Goal: Task Accomplishment & Management: Complete application form

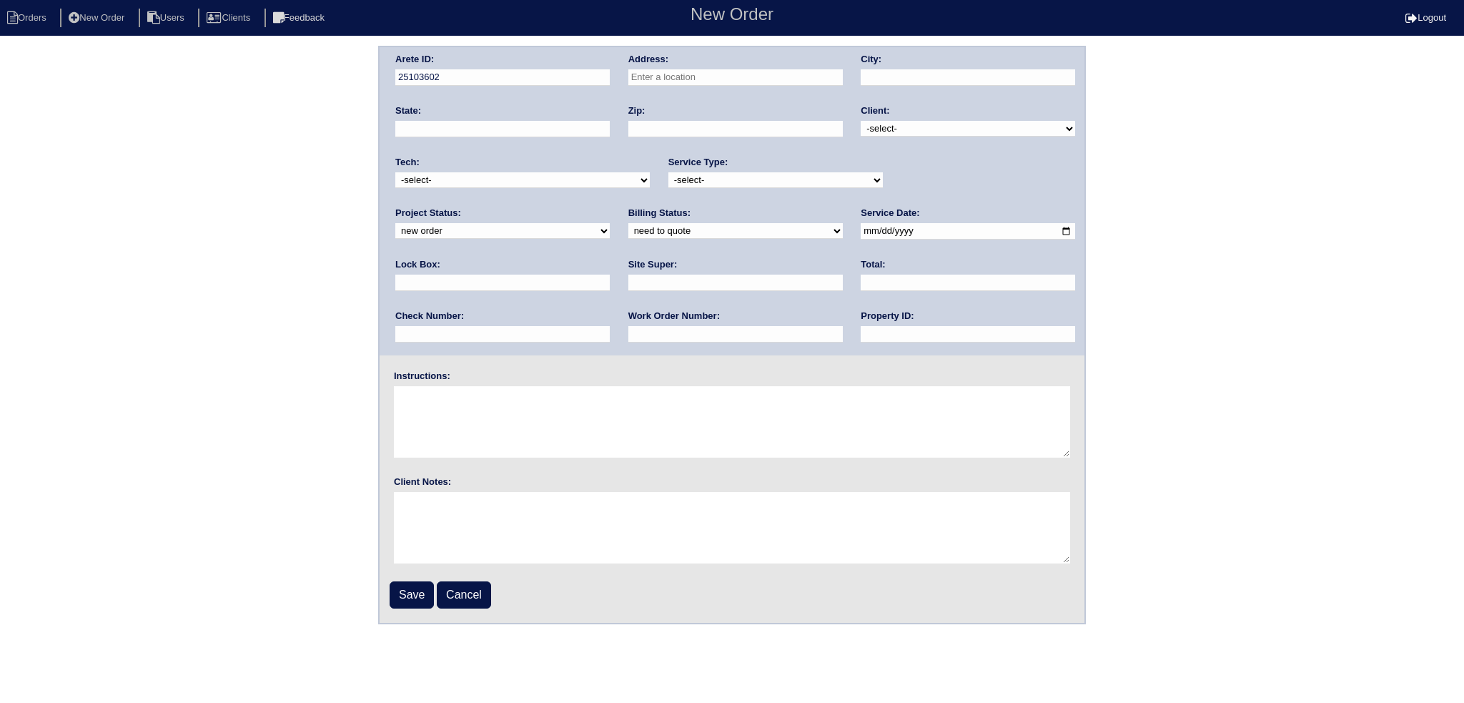
paste input "2800 Drummond Point SE, Atlanta"
type input "[GEOGRAPHIC_DATA][PERSON_NAME] SE"
type input "[GEOGRAPHIC_DATA]"
type input "GA"
type input "30339"
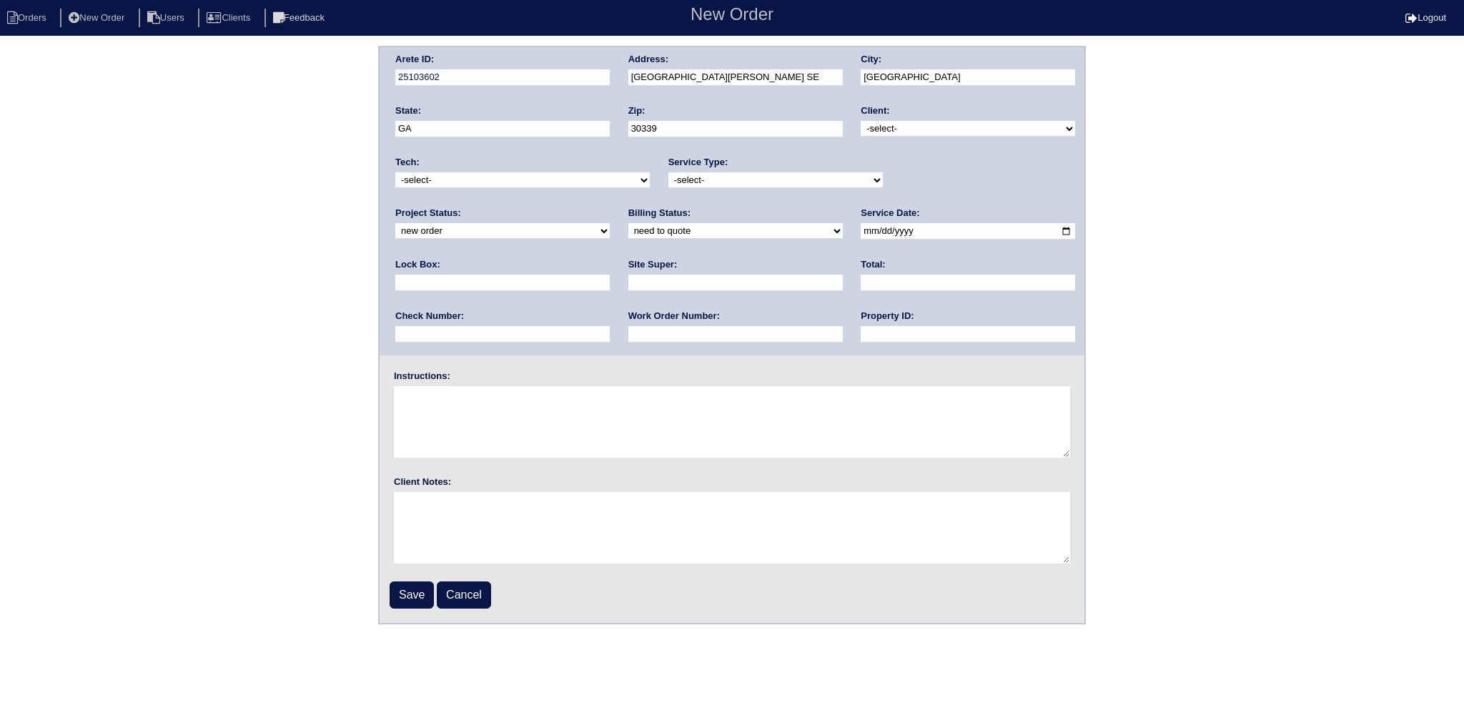
click at [950, 137] on div "Client: -select- TriCon American Homes American Homes 4 Rent First Key Homes Zi…" at bounding box center [967, 123] width 214 height 39
click at [943, 133] on select "-select- TriCon American Homes American Homes 4 Rent First Key Homes Zillow The…" at bounding box center [967, 129] width 214 height 16
select select "10"
click at [861, 121] on select "-select- TriCon American Homes American Homes 4 Rent First Key Homes Zillow The…" at bounding box center [967, 129] width 214 height 16
click at [461, 207] on label "Project Status:" at bounding box center [428, 213] width 66 height 13
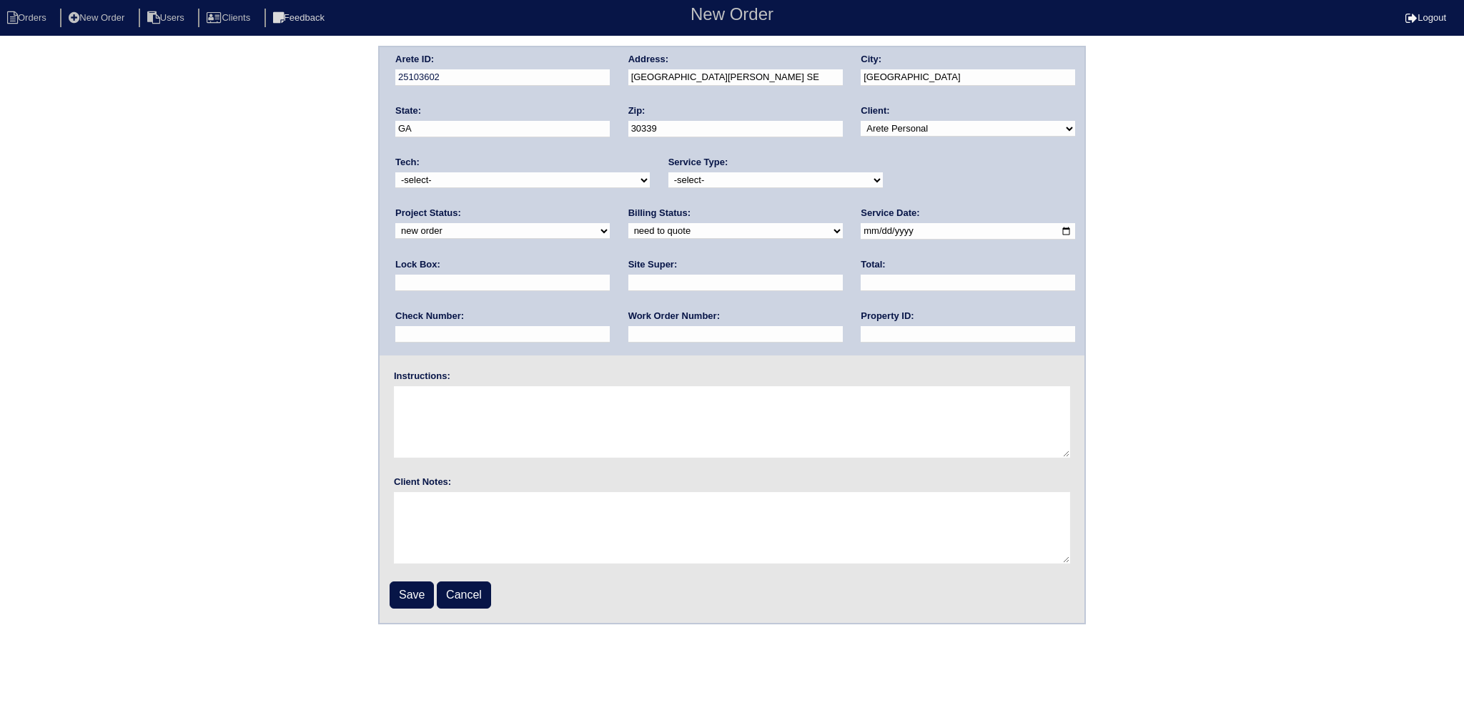
click at [610, 223] on select "new order assigned in progress field complete need to schedule admin review arc…" at bounding box center [502, 231] width 214 height 16
select select "assigned"
click at [610, 223] on select "new order assigned in progress field complete need to schedule admin review arc…" at bounding box center [502, 231] width 214 height 16
click at [792, 180] on select "-select- initial service basic service maintenance call replacement scope servi…" at bounding box center [775, 180] width 214 height 16
select select "service call"
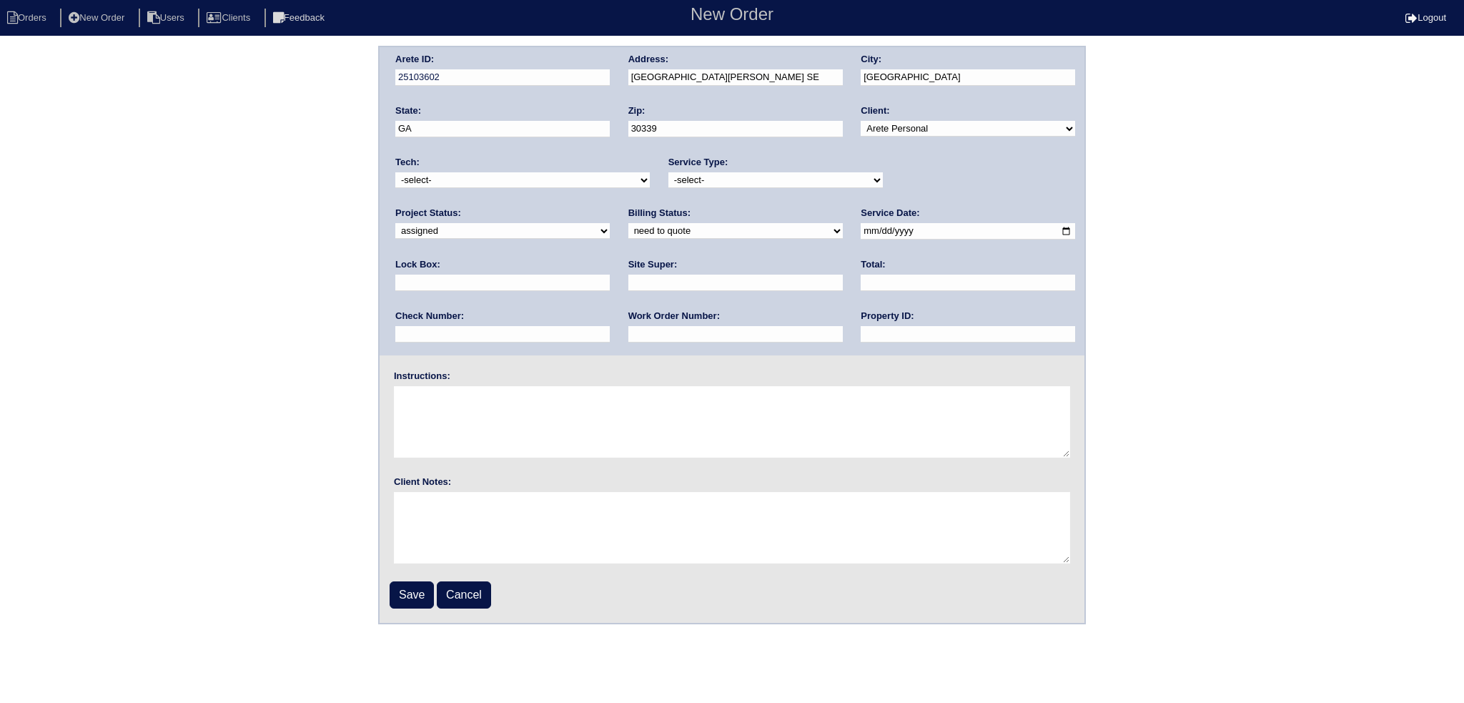
click at [668, 172] on select "-select- initial service basic service maintenance call replacement scope servi…" at bounding box center [775, 180] width 214 height 16
drag, startPoint x: 760, startPoint y: 233, endPoint x: 781, endPoint y: 237, distance: 21.0
click at [860, 234] on input "date" at bounding box center [967, 231] width 214 height 16
click at [860, 227] on input "date" at bounding box center [967, 231] width 214 height 16
type input "2025-09-30"
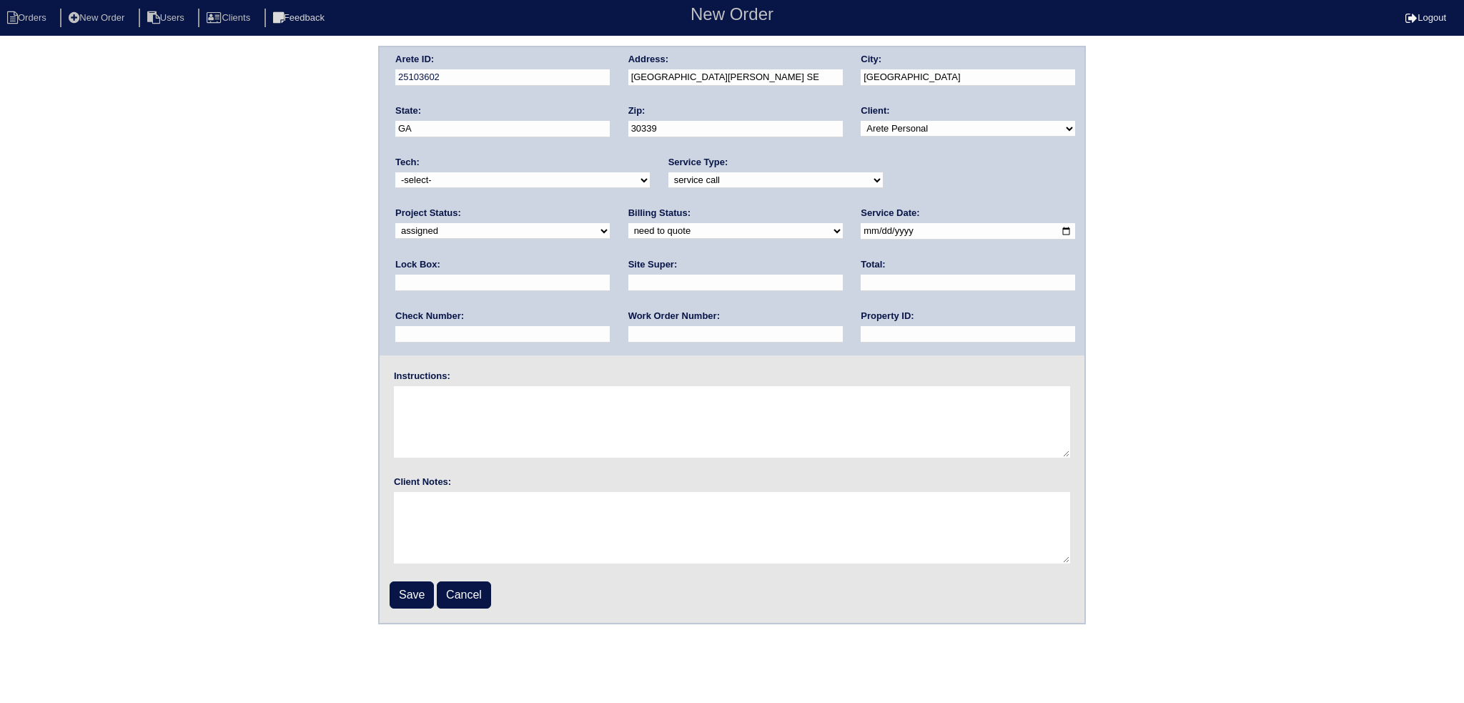
click at [628, 227] on select "need to quote quoted need to invoice invoiced paid warranty purchase order need…" at bounding box center [735, 231] width 214 height 16
select select "in quickbooks"
click at [628, 223] on select "need to quote quoted need to invoice invoiced paid warranty purchase order need…" at bounding box center [735, 231] width 214 height 16
click at [860, 326] on input "text" at bounding box center [967, 334] width 214 height 16
type input "NA"
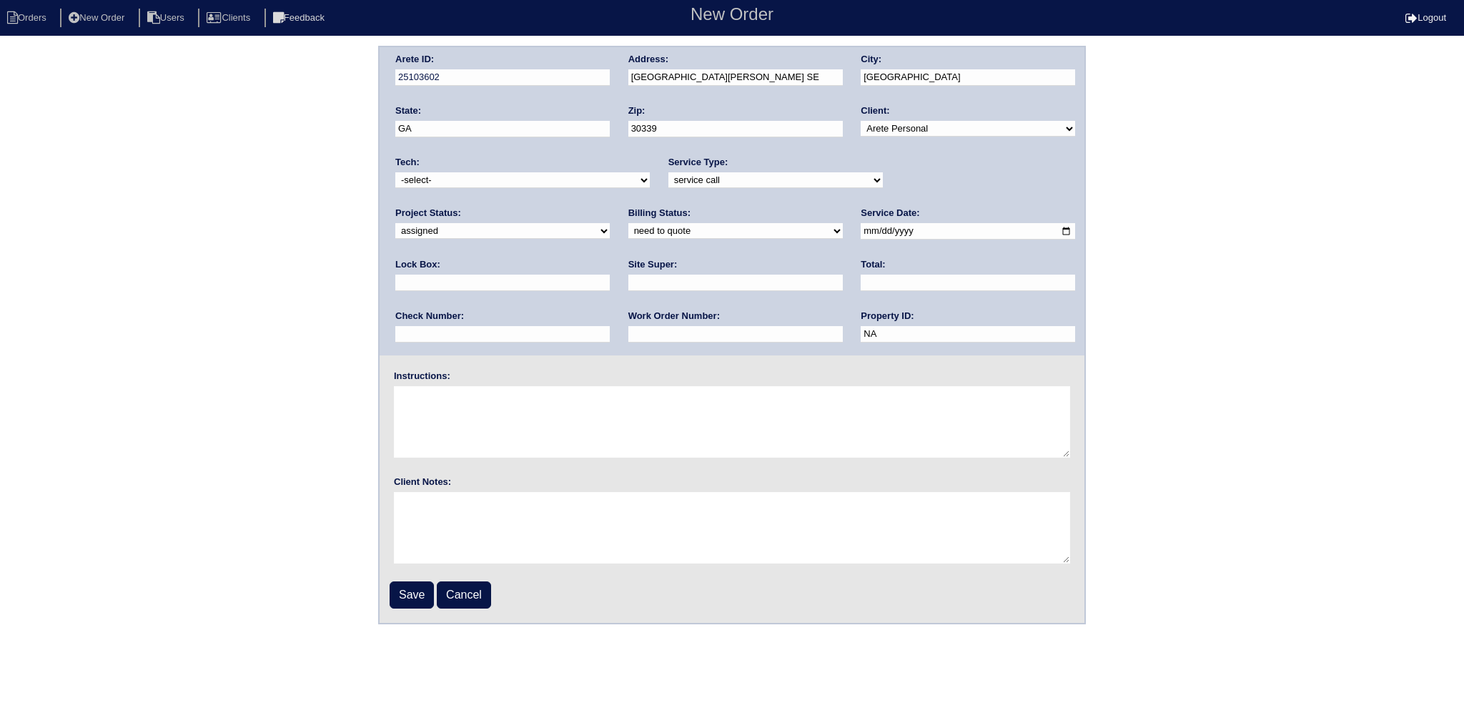
click at [483, 193] on div "Tech: -select- aretesmg+backup-tech@gmail.com benjohnholt88@gmail.com callisonh…" at bounding box center [522, 175] width 254 height 39
click at [477, 182] on select "-select- aretesmg+backup-tech@gmail.com benjohnholt88@gmail.com callisonhvac@ya…" at bounding box center [522, 180] width 254 height 16
select select "75"
click at [395, 172] on select "-select- aretesmg+backup-tech@gmail.com benjohnholt88@gmail.com callisonhvac@ya…" at bounding box center [522, 180] width 254 height 16
click at [406, 600] on input "Save" at bounding box center [412, 594] width 44 height 27
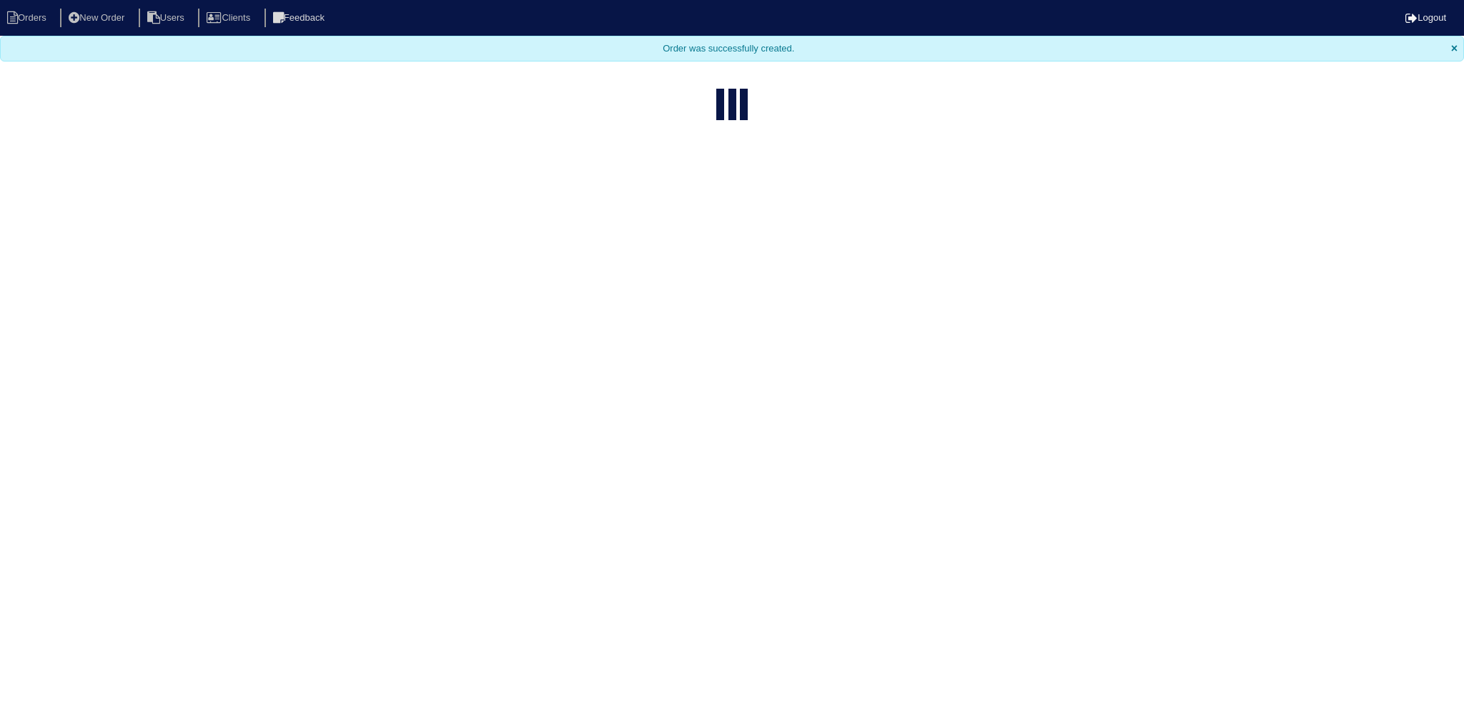
select select "15"
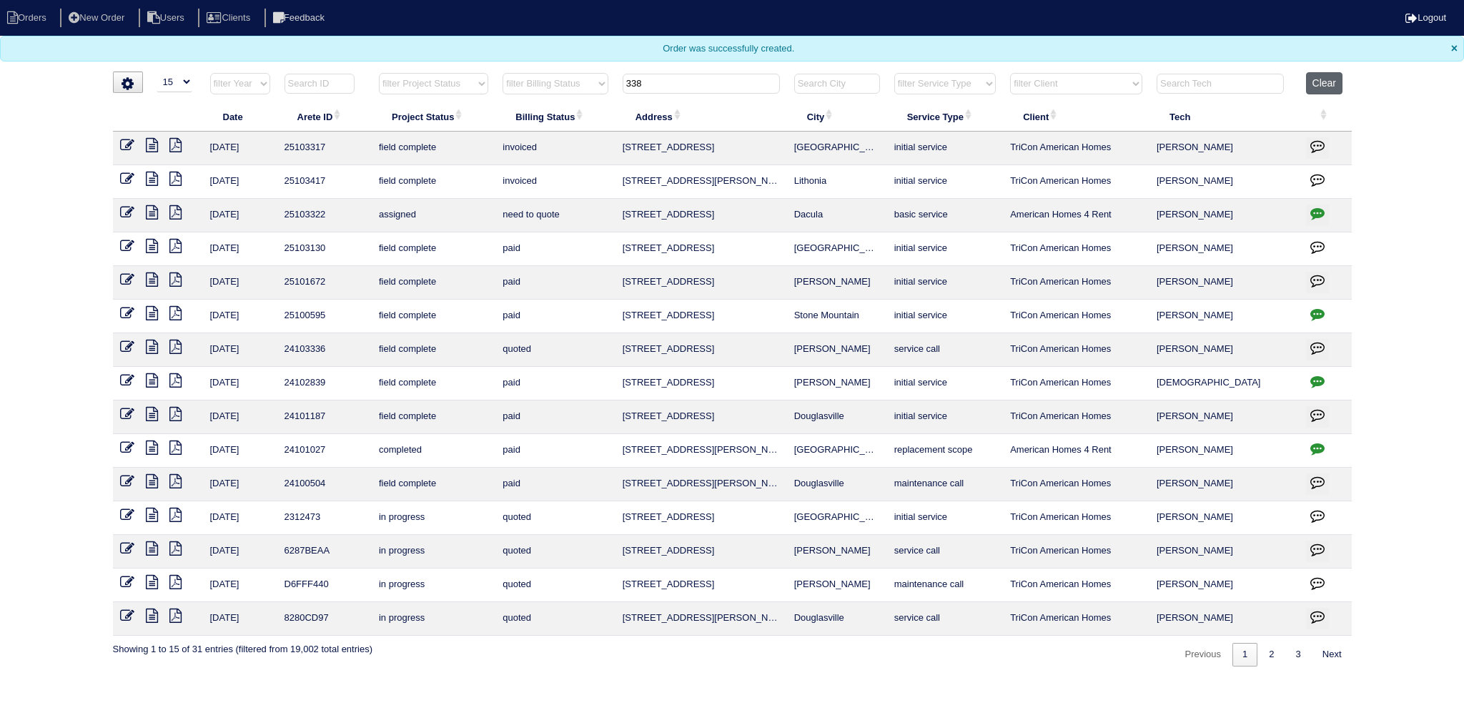
click at [1330, 85] on button "Clear" at bounding box center [1324, 83] width 36 height 22
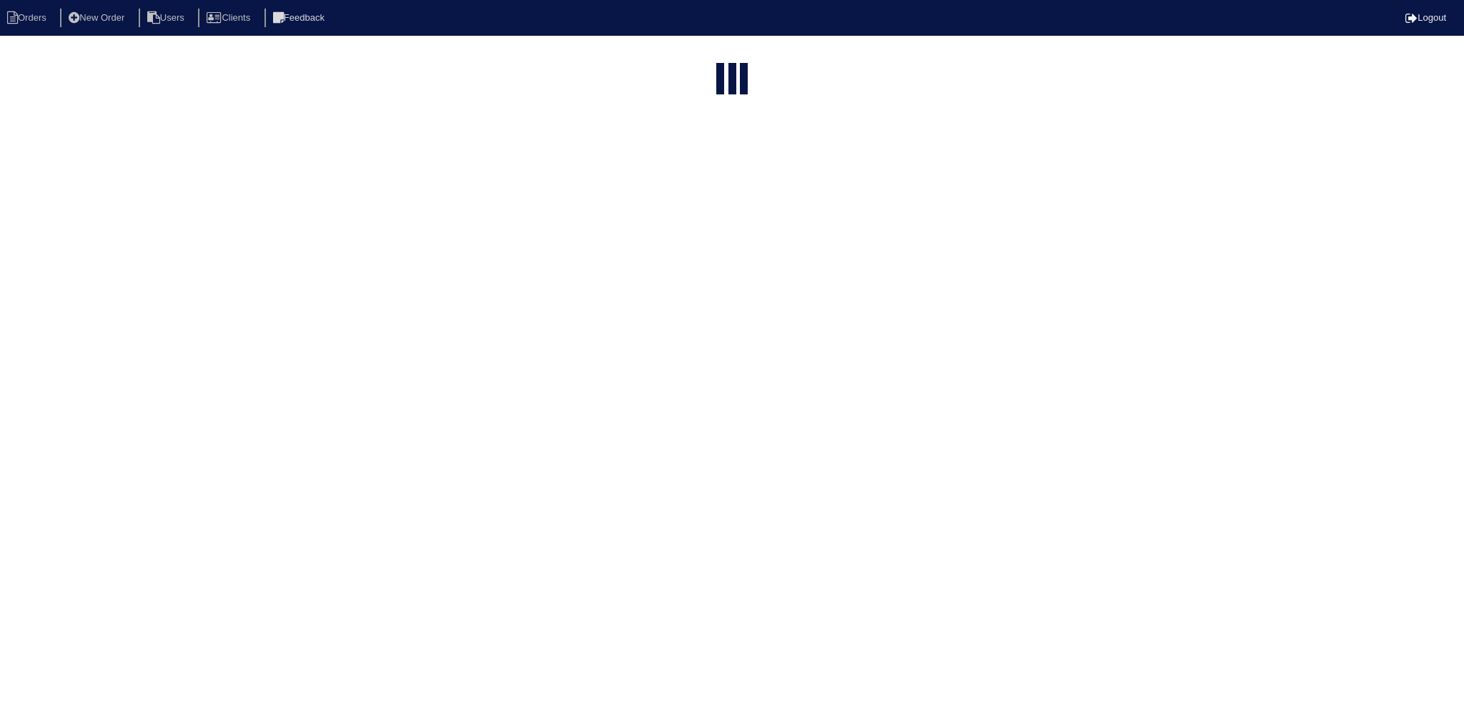
select select "15"
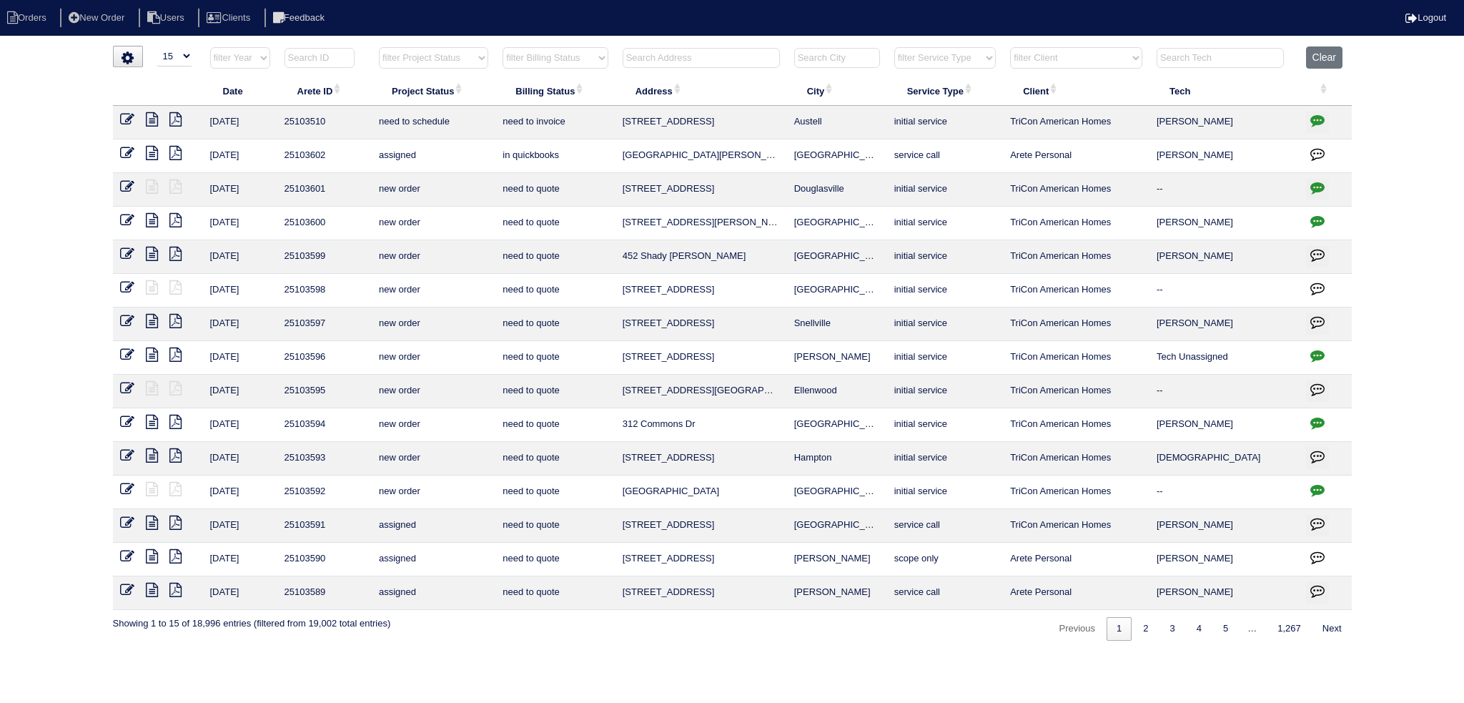
click at [463, 61] on select "filter Project Status -- Any Project Status -- new order assigned in progress f…" at bounding box center [433, 57] width 109 height 21
click at [379, 47] on select "filter Project Status -- Any Project Status -- new order assigned in progress f…" at bounding box center [433, 57] width 109 height 21
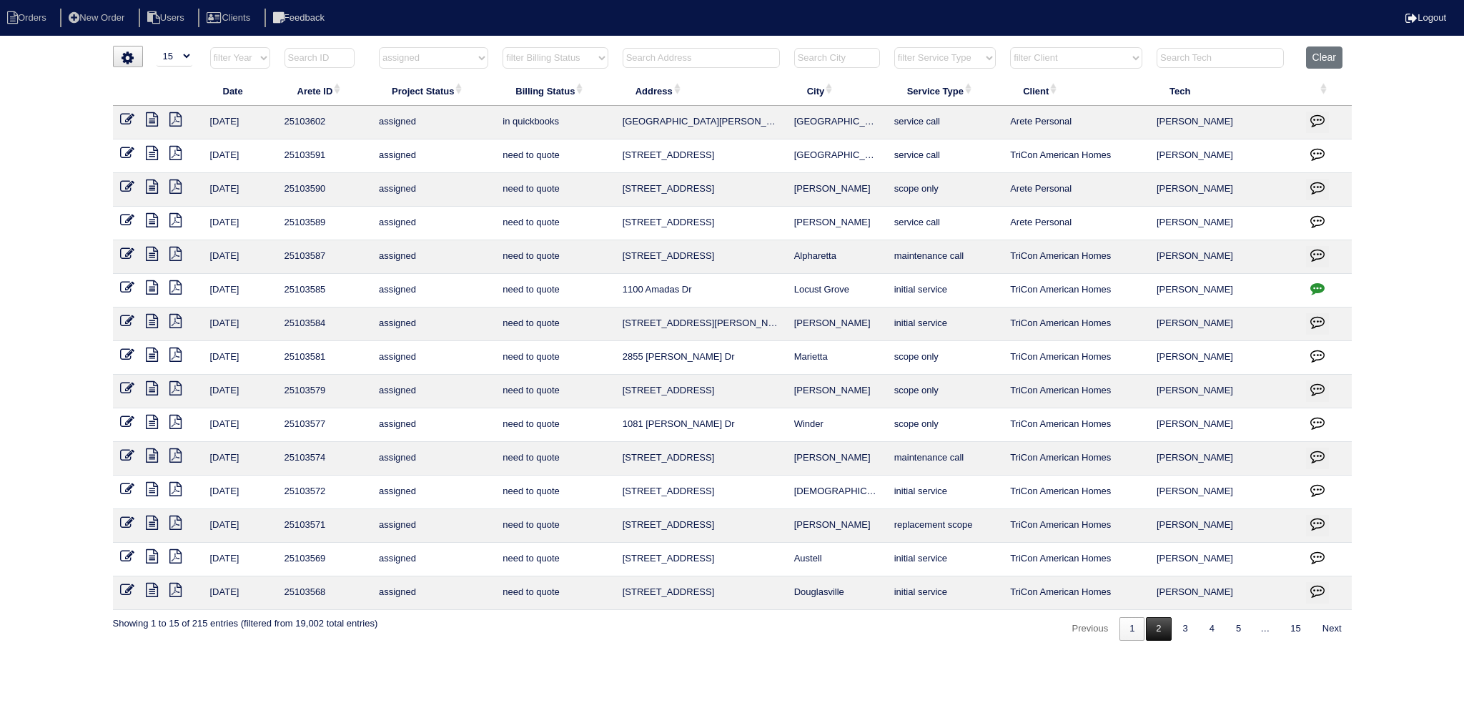
click at [1149, 620] on link "2" at bounding box center [1158, 629] width 25 height 24
select select "assigned"
